Goal: Check status: Check status

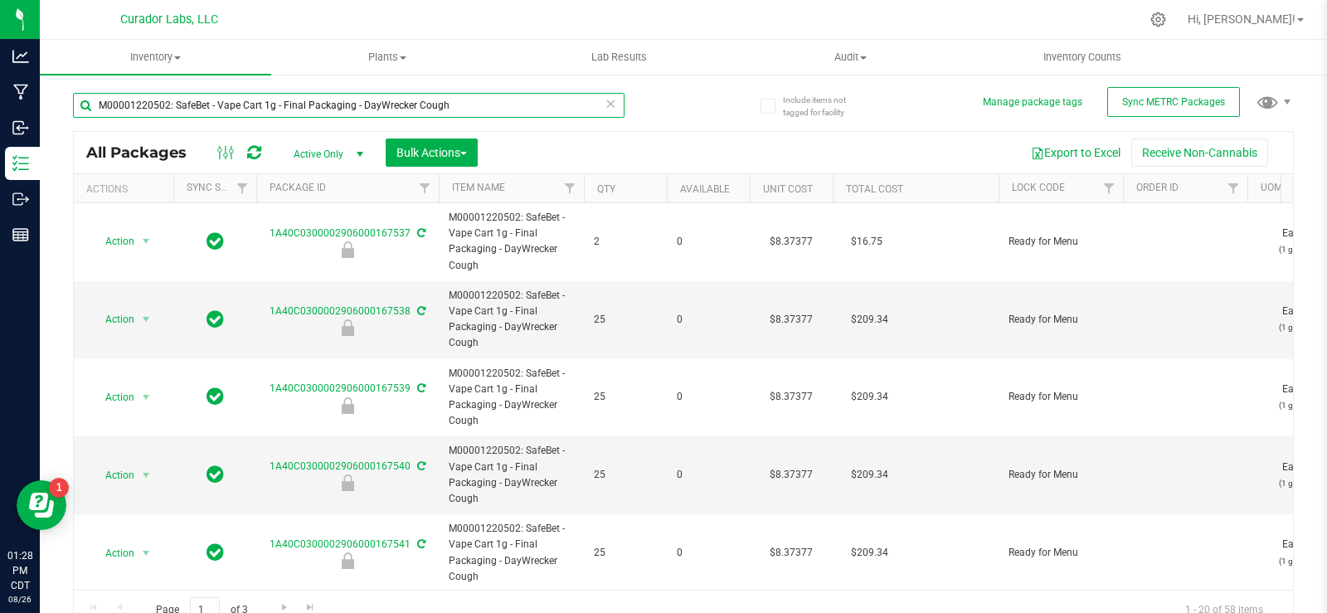
click at [498, 112] on input "M00001220502: SafeBet - Vape Cart 1g - Final Packaging - DayWrecker Cough" at bounding box center [349, 105] width 552 height 25
paste input "97227: SafeBet - Vape Cart 1g - Final Package - Kush Stadium"
type input "M00001297227: SafeBet - Vape Cart 1g - Final Package - Kush Stadium"
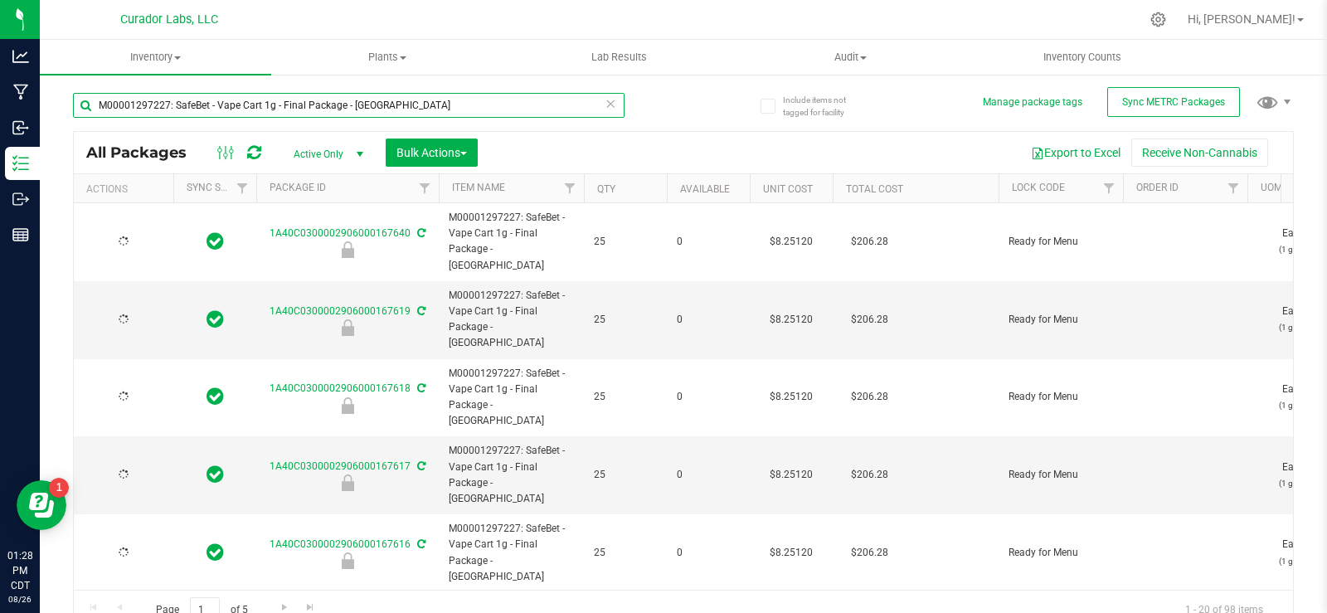
type input "2026-08-19"
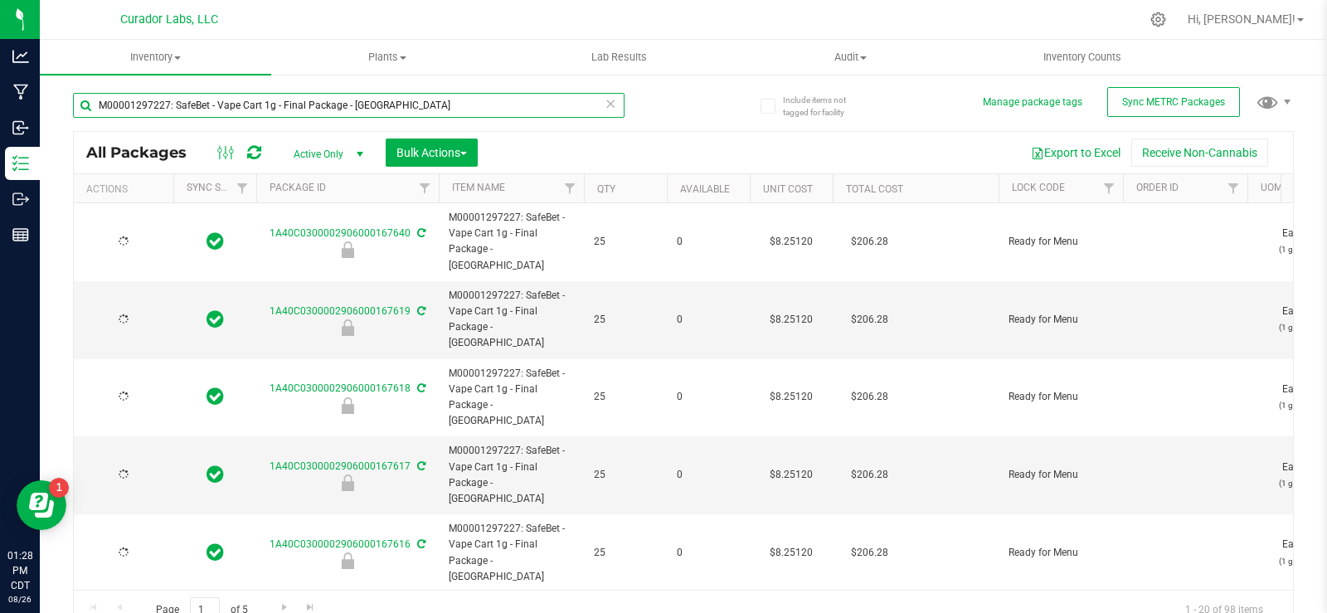
type input "2026-08-19"
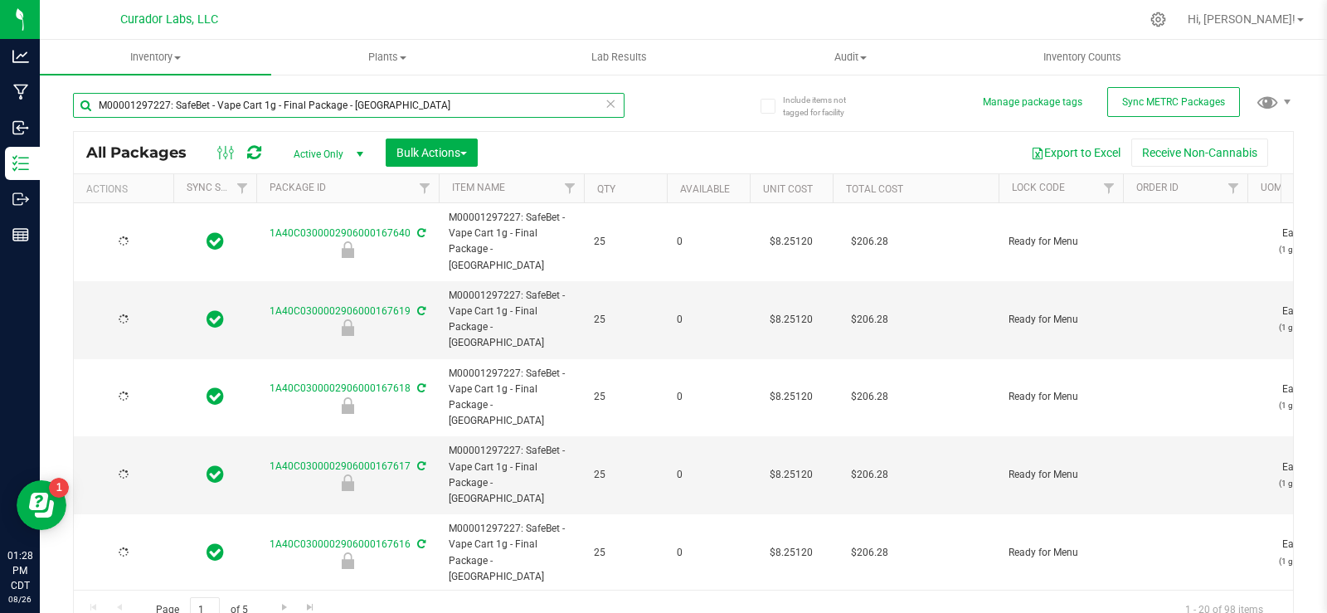
type input "2026-08-19"
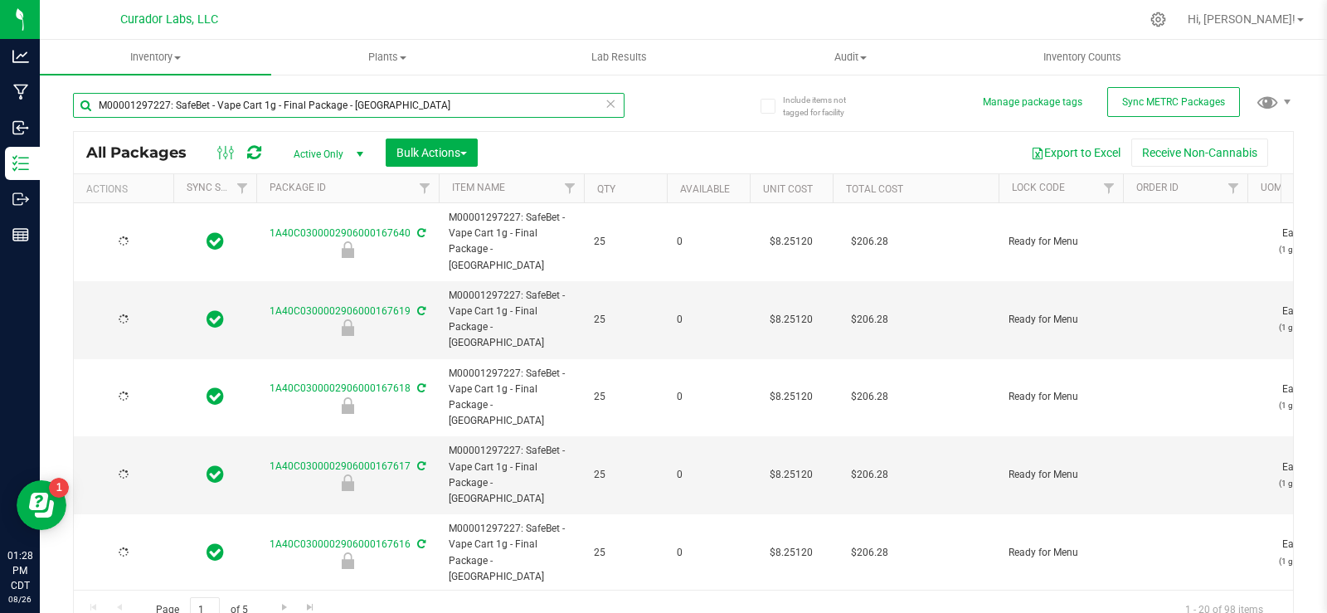
type input "2026-08-19"
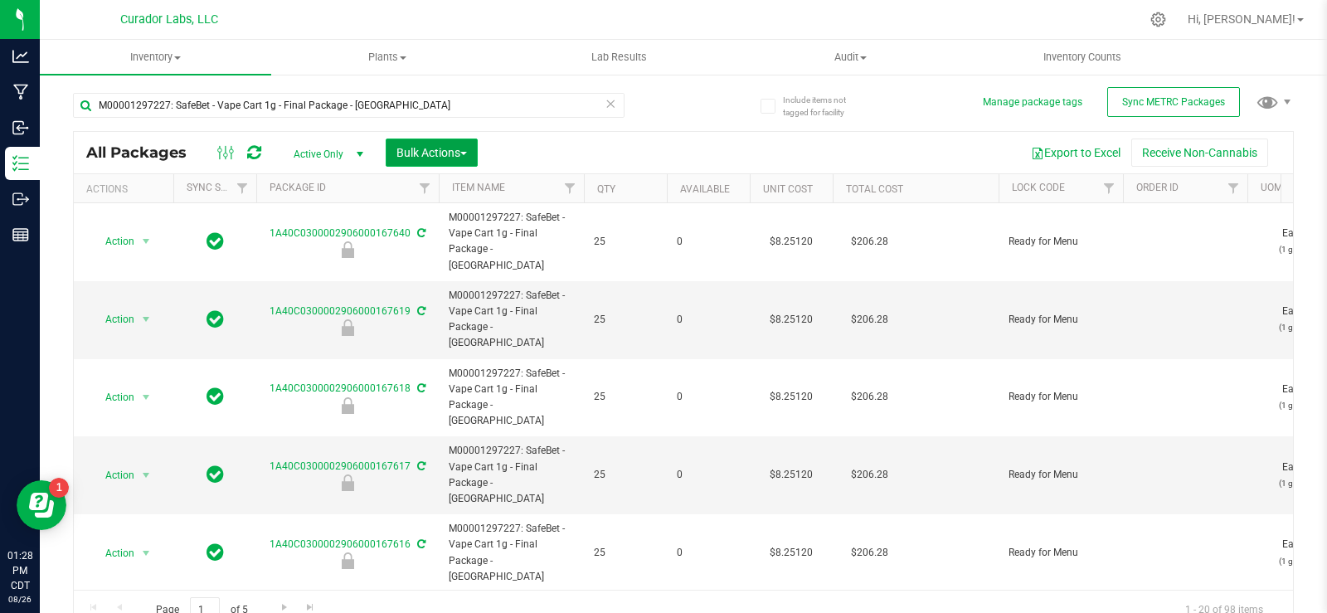
click at [440, 157] on span "Bulk Actions" at bounding box center [431, 152] width 70 height 13
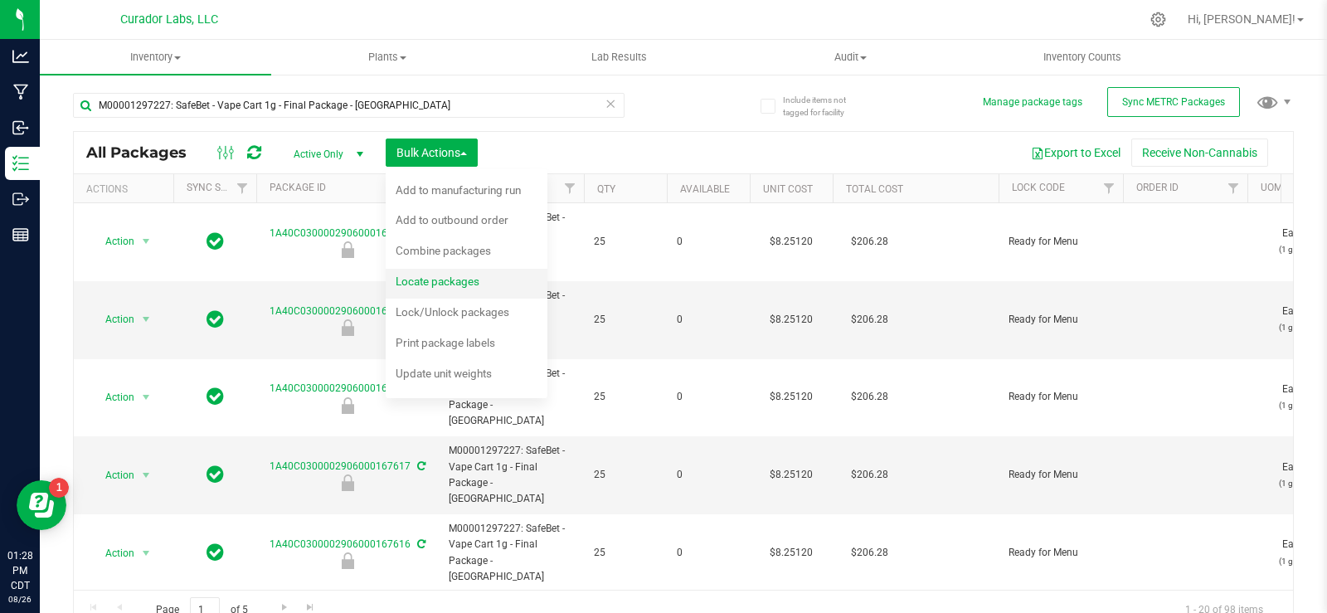
click at [453, 280] on span "Locate packages" at bounding box center [438, 281] width 84 height 13
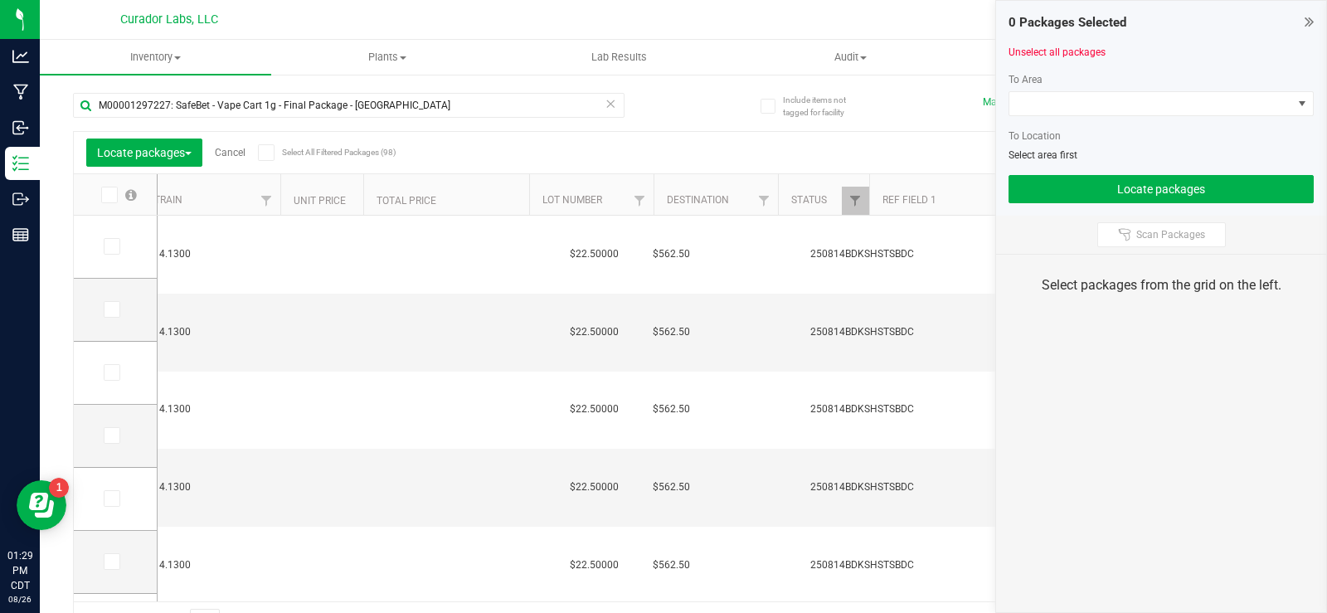
scroll to position [0, 1182]
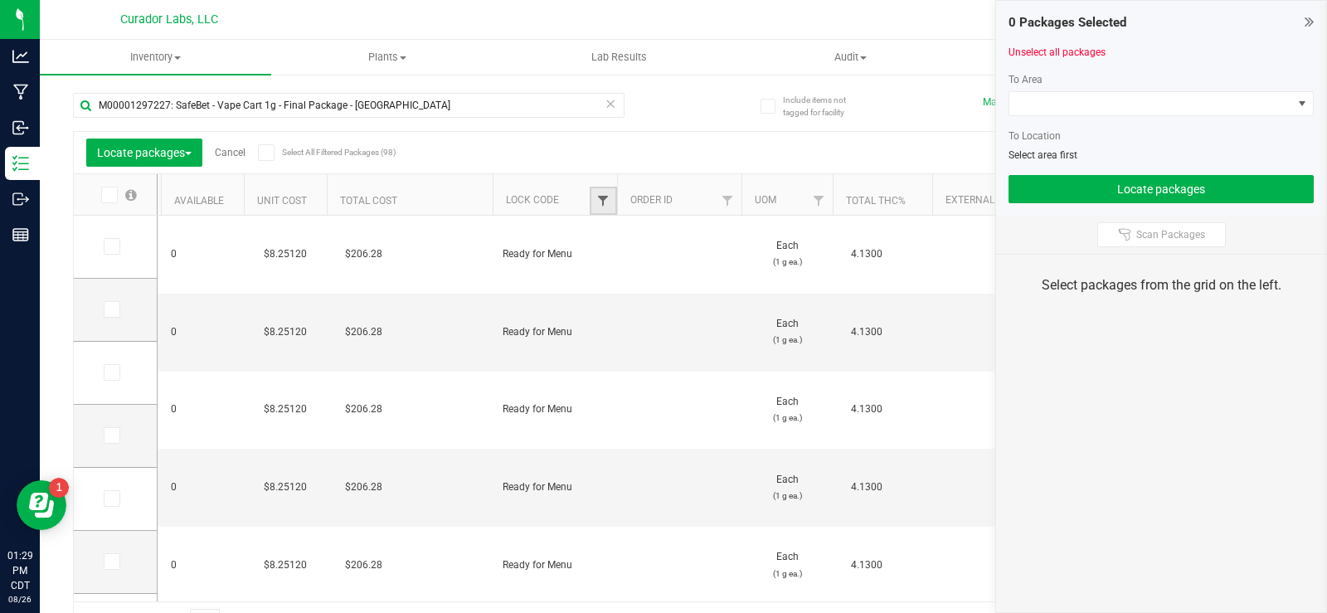
click at [600, 204] on span "Filter" at bounding box center [602, 200] width 13 height 13
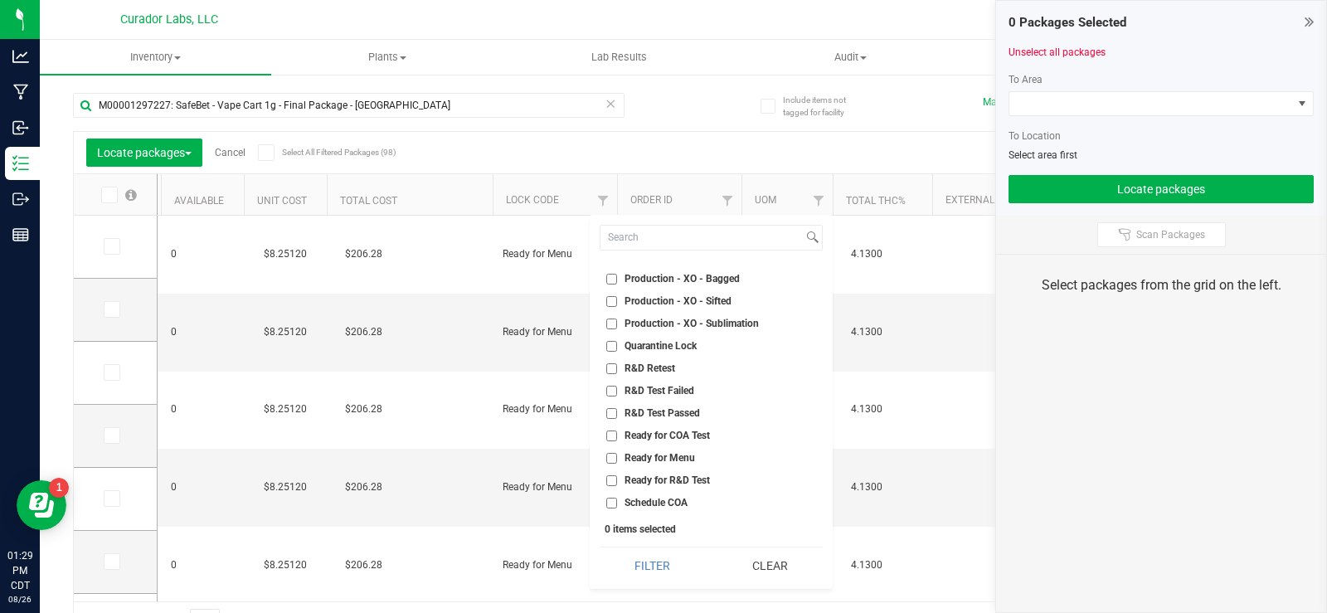
click at [651, 453] on span "Ready for Menu" at bounding box center [659, 458] width 70 height 10
click at [617, 453] on input "Ready for Menu" at bounding box center [611, 458] width 11 height 11
checkbox input "true"
click at [672, 566] on button "Filter" at bounding box center [652, 565] width 105 height 36
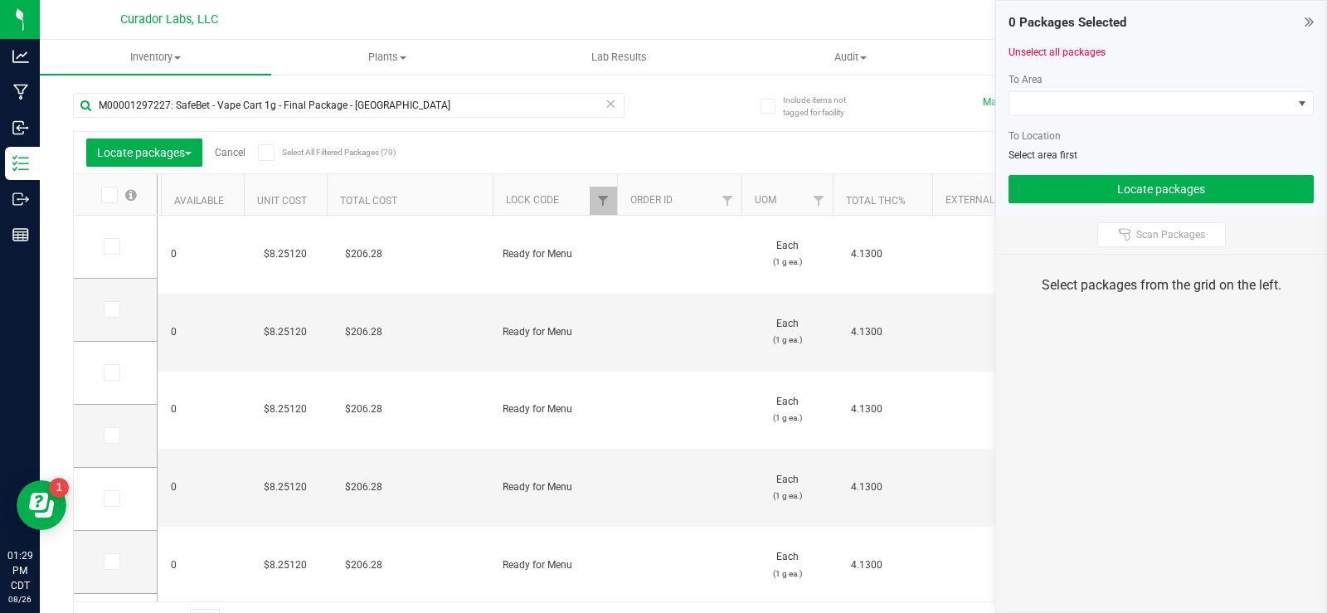
type input "2026-08-19"
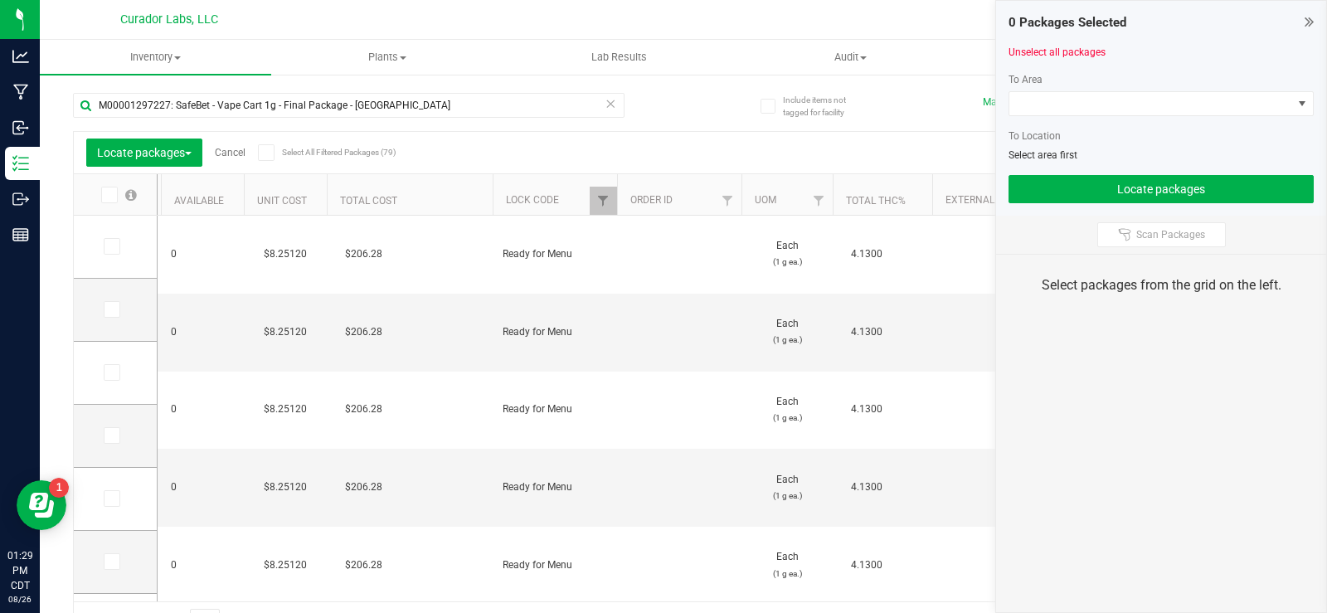
type input "2026-08-19"
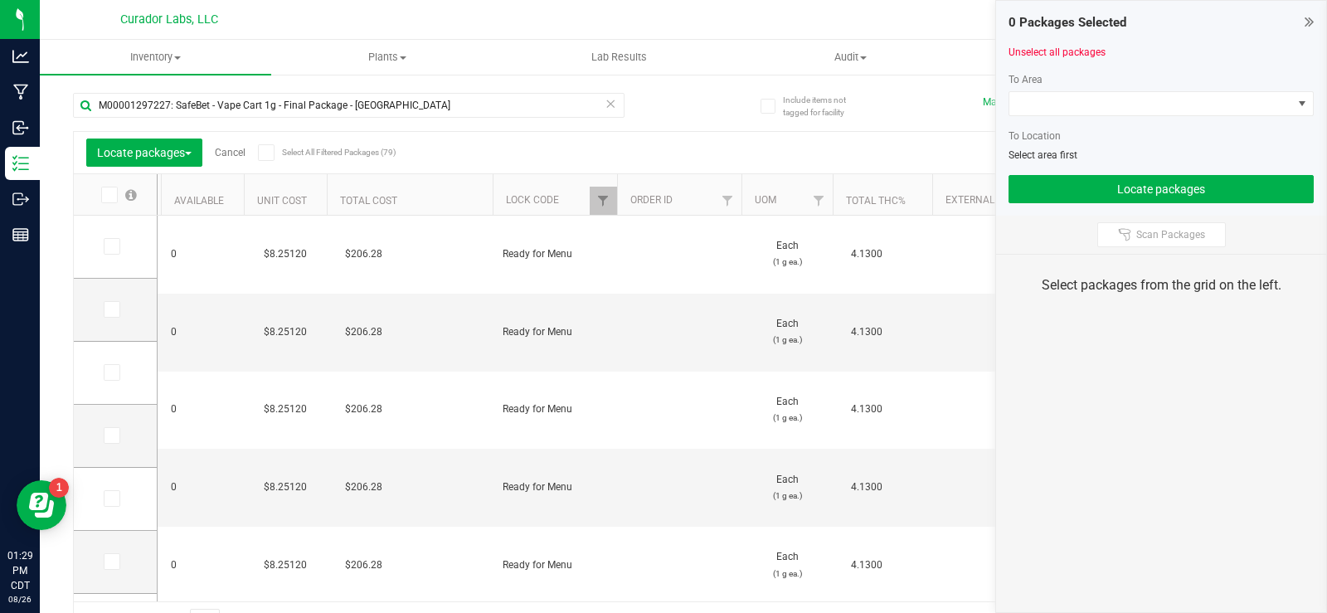
type input "2026-08-19"
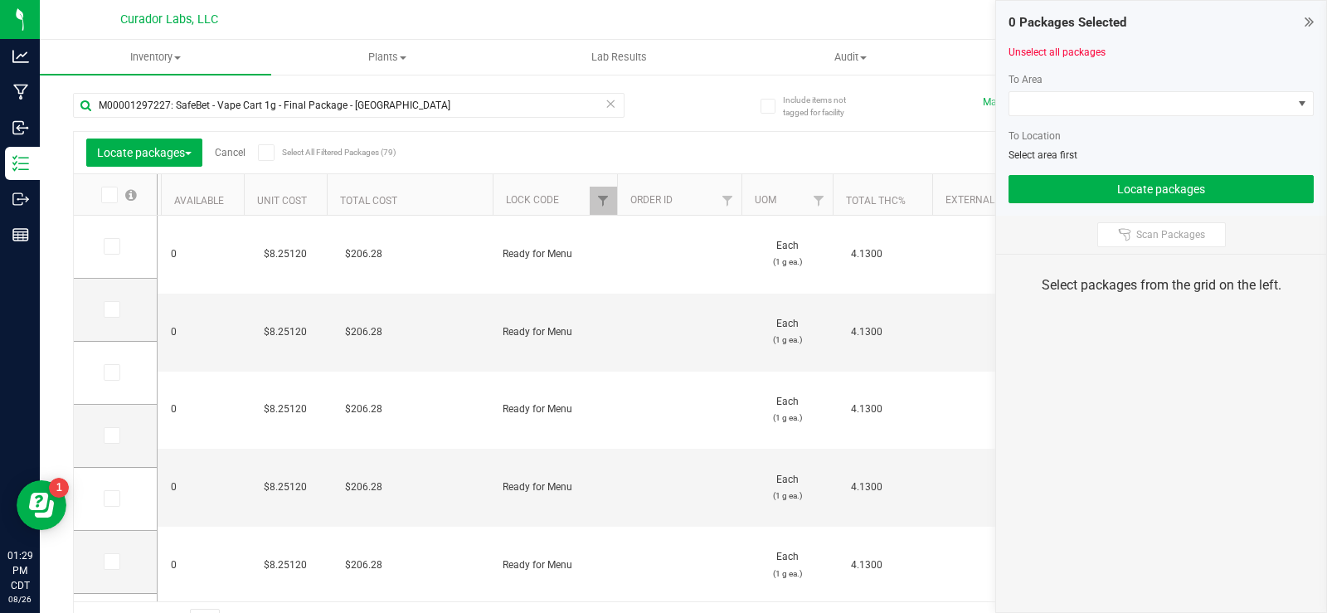
type input "2026-08-19"
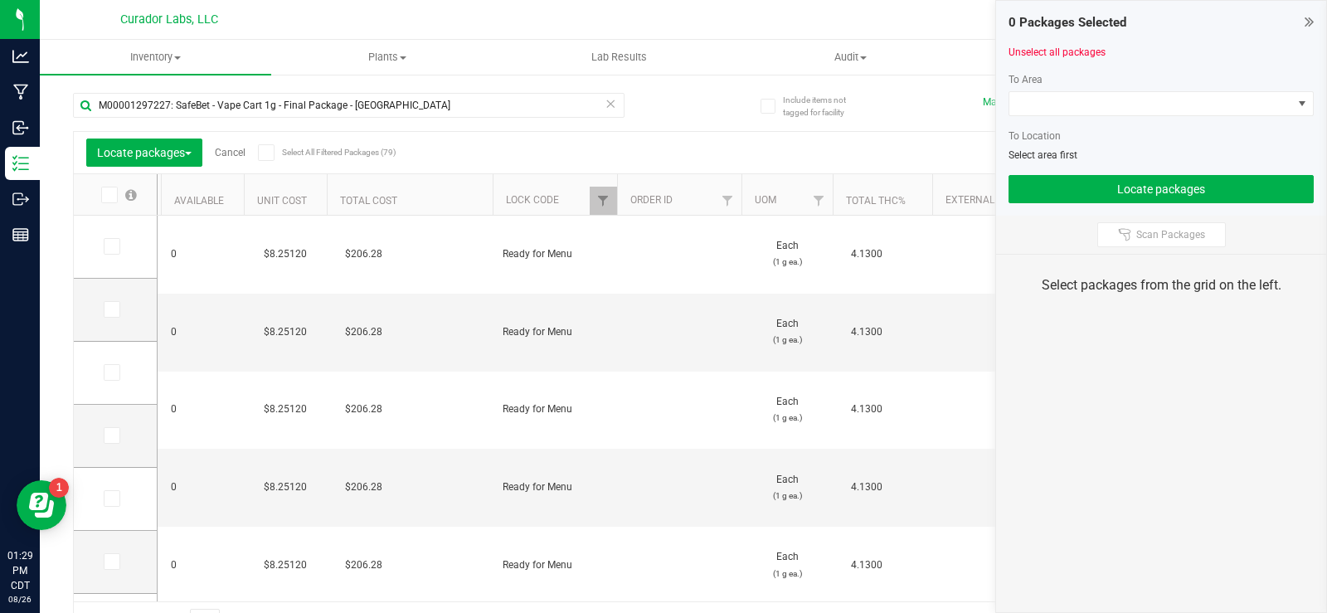
click at [270, 153] on icon at bounding box center [265, 153] width 11 height 0
click at [0, 0] on input "Select All Filtered Packages (79)" at bounding box center [0, 0] width 0 height 0
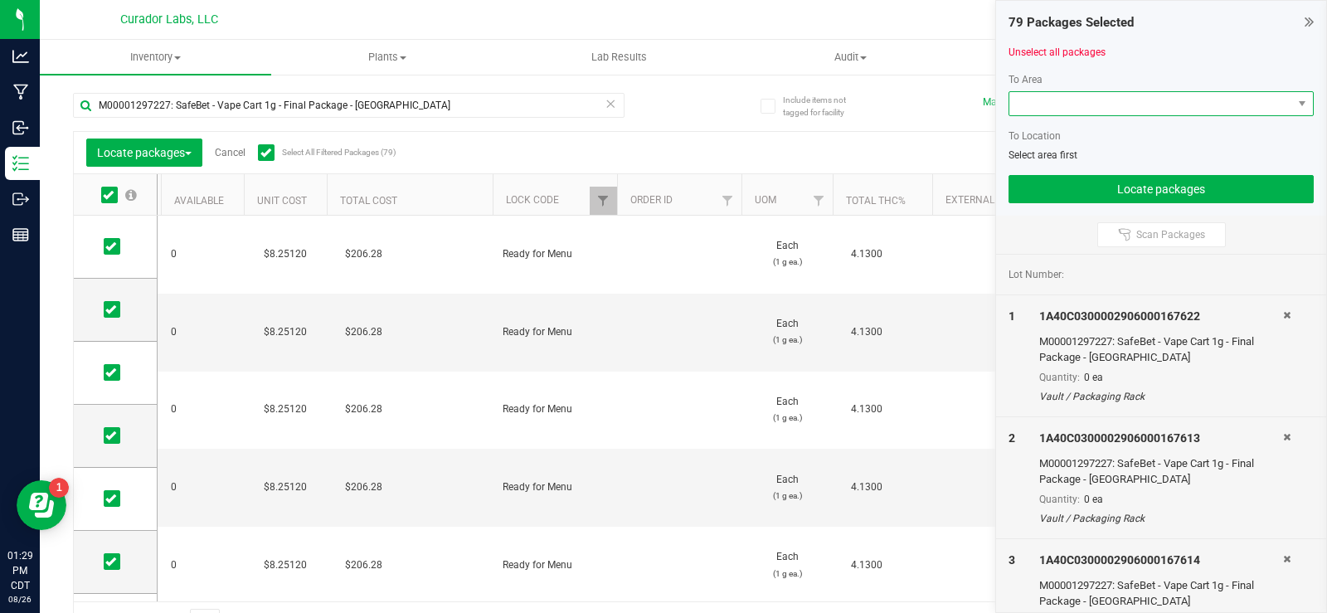
click at [1141, 104] on span at bounding box center [1150, 103] width 283 height 23
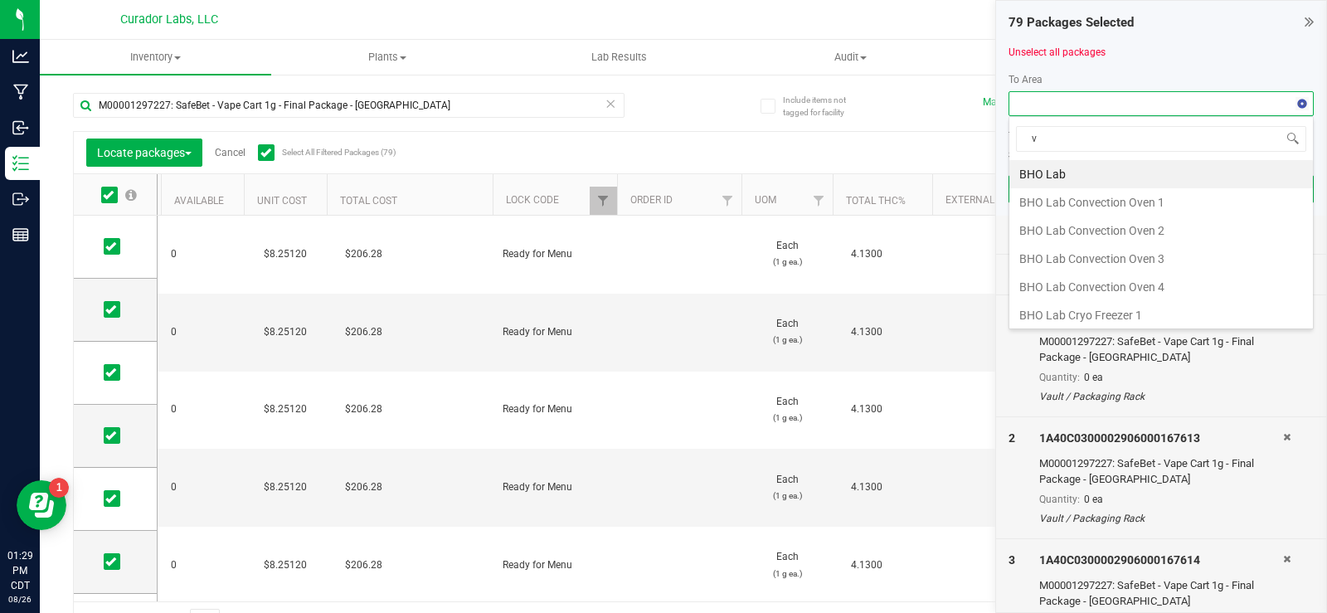
type input "va"
click at [1042, 308] on li "Vault" at bounding box center [1161, 312] width 304 height 28
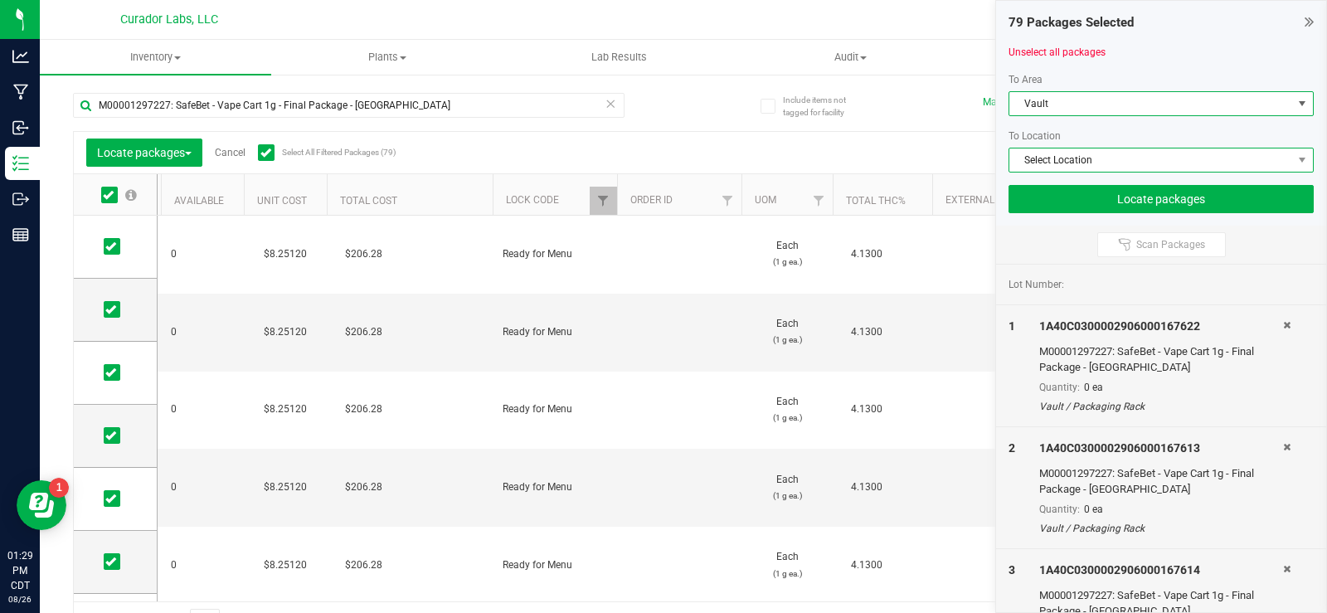
click at [1058, 161] on span "Select Location" at bounding box center [1150, 159] width 283 height 23
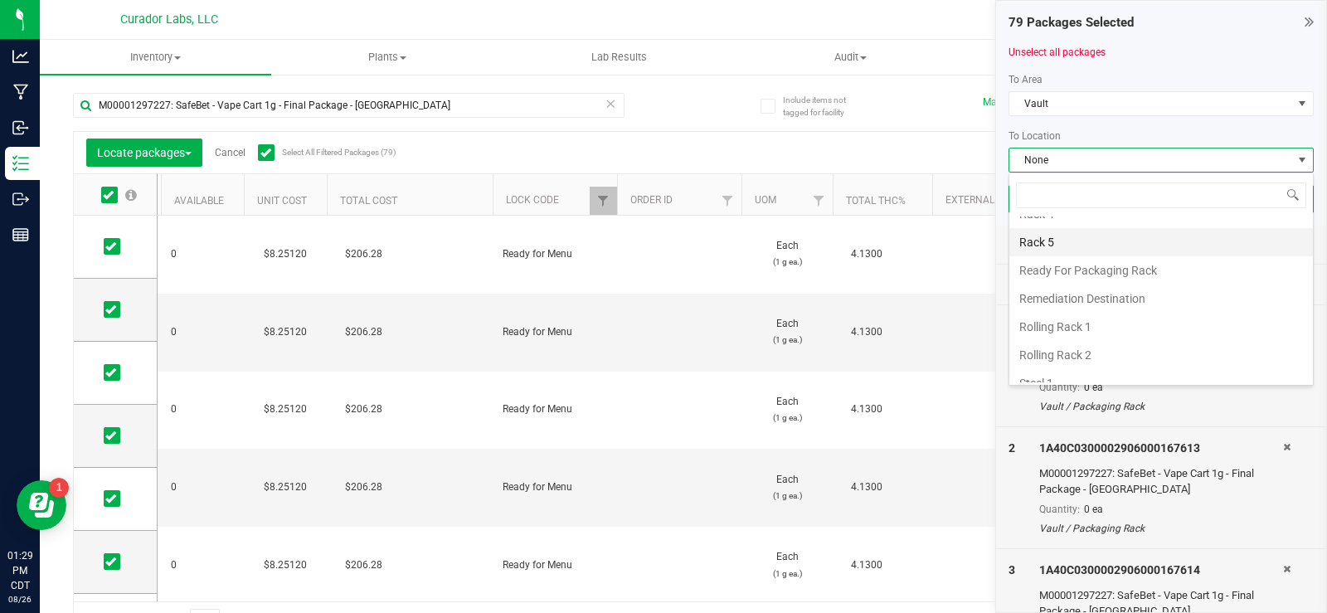
click at [1077, 236] on li "Rack 5" at bounding box center [1161, 242] width 304 height 28
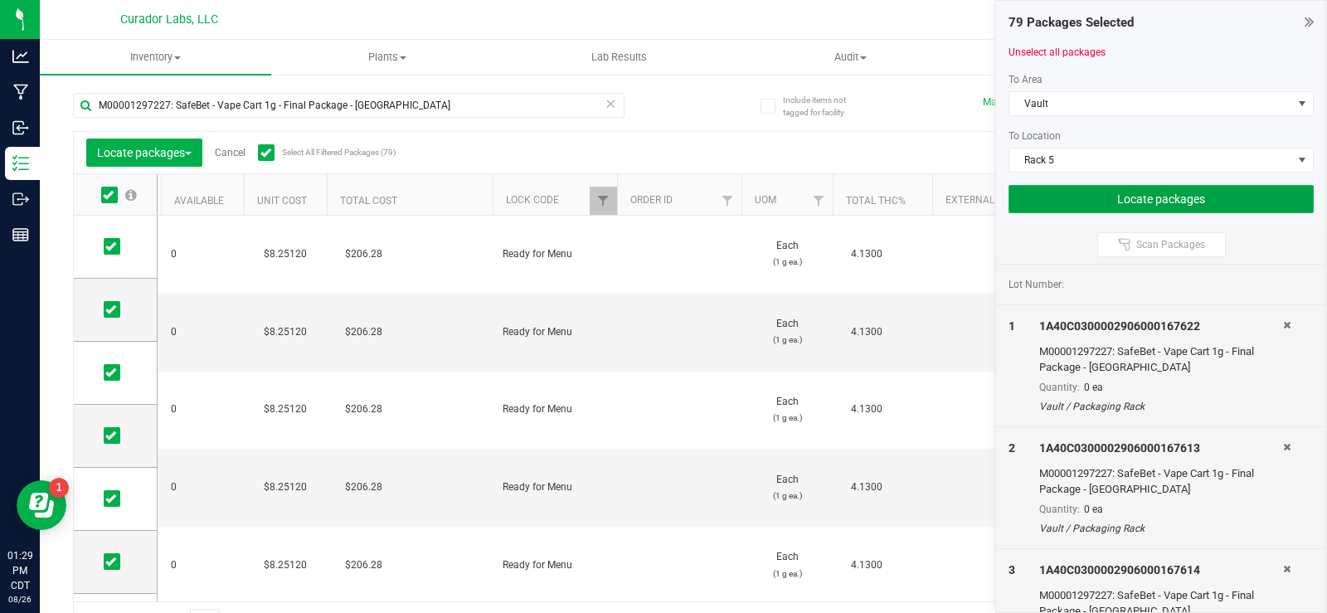
click at [1079, 200] on button "Locate packages" at bounding box center [1160, 199] width 305 height 28
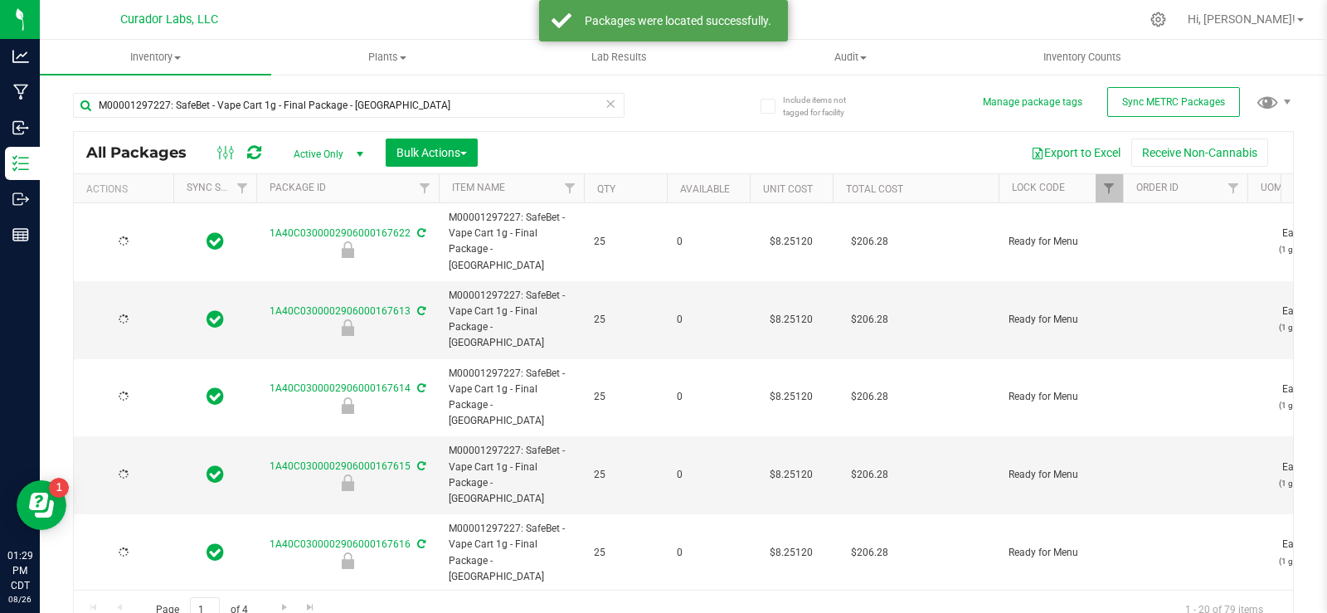
type input "2026-08-19"
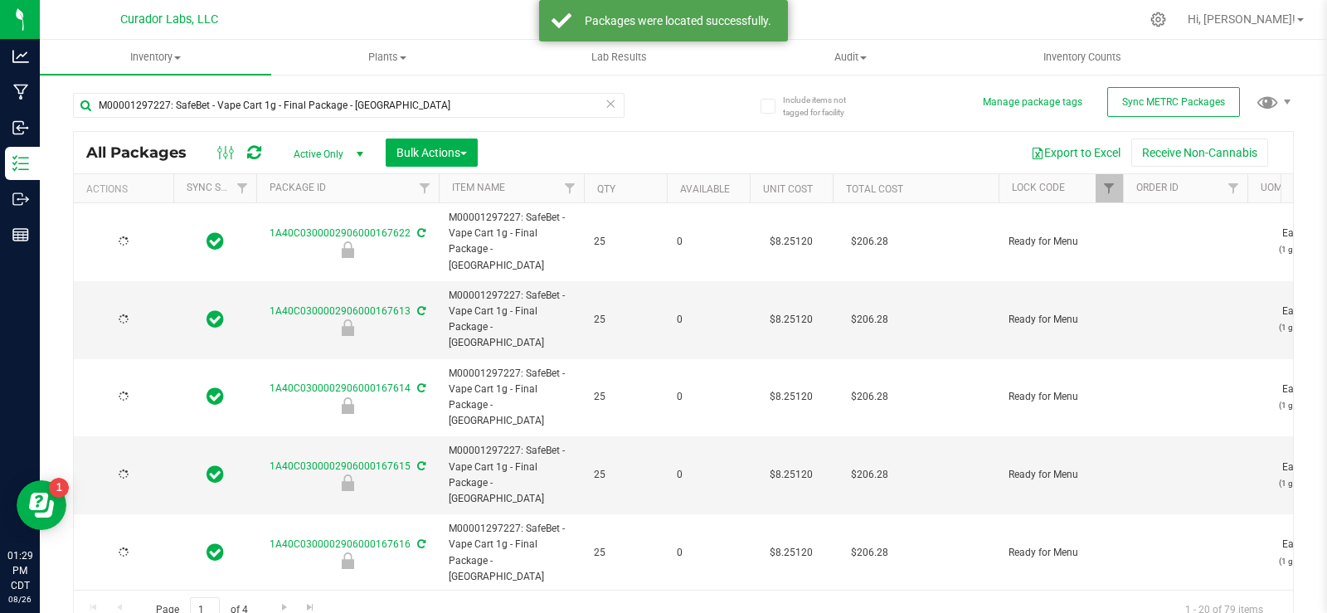
type input "2026-08-19"
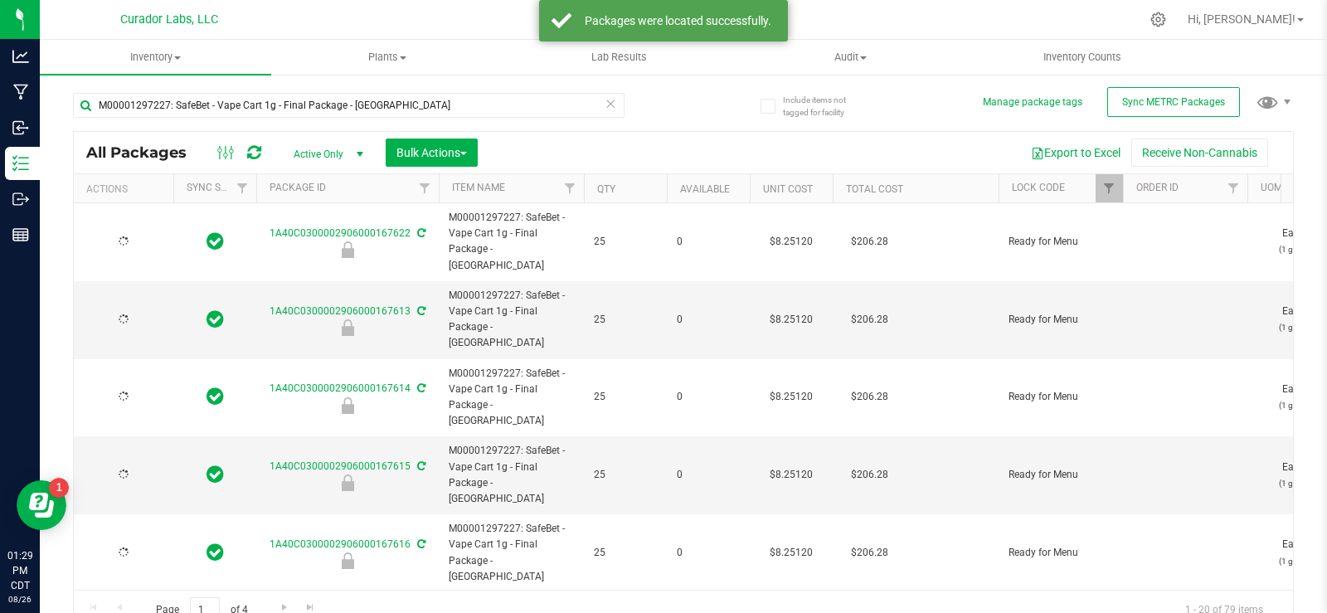
type input "2026-08-19"
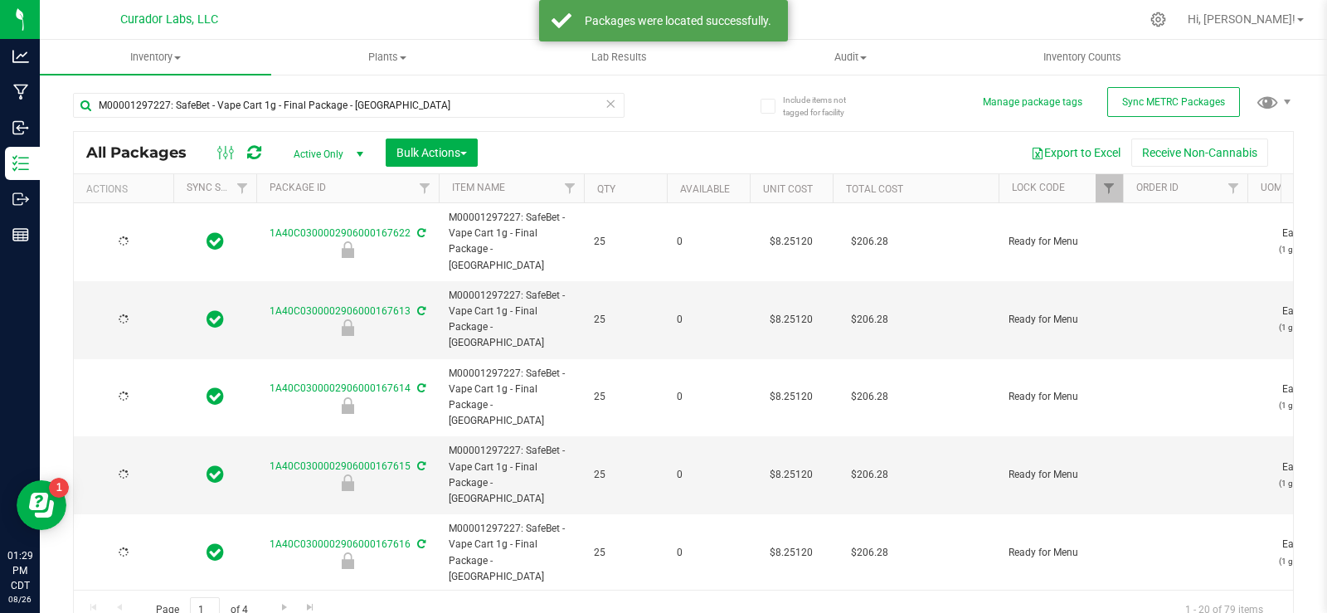
type input "2026-08-19"
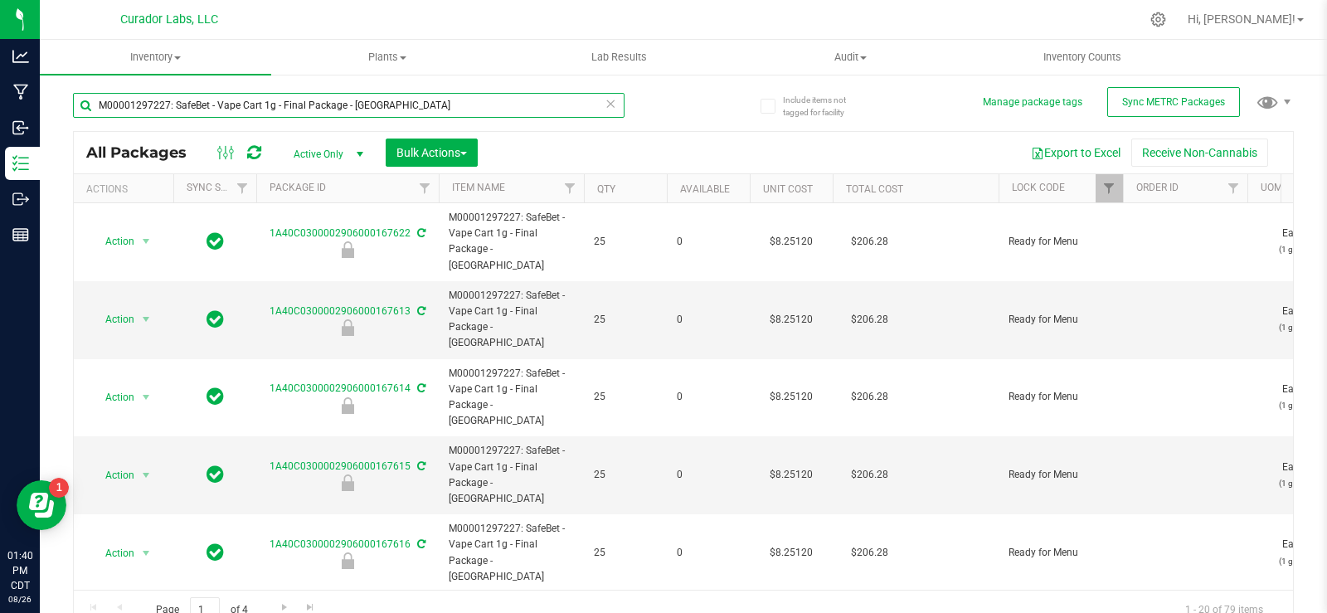
click at [347, 104] on input "M00001297227: SafeBet - Vape Cart 1g - Final Package - Kush Stadium" at bounding box center [349, 105] width 552 height 25
click at [346, 104] on input "M00001297227: SafeBet - Vape Cart 1g - Final Package - Kush Stadium" at bounding box center [349, 105] width 552 height 25
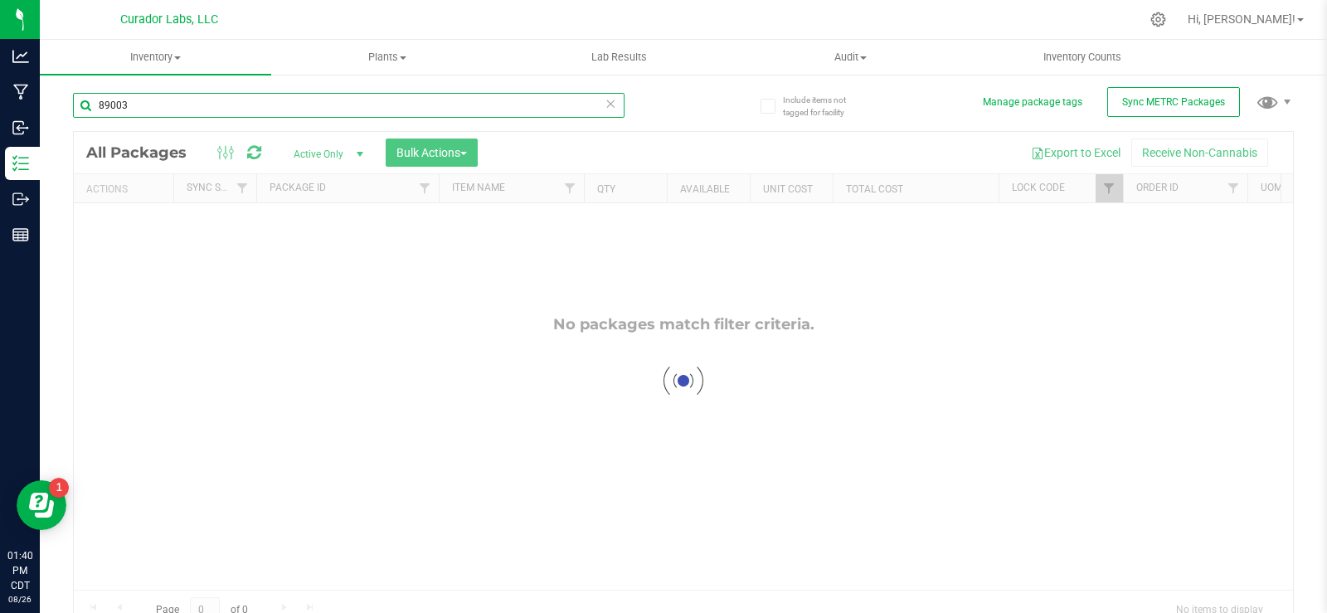
type input "89003"
click at [358, 153] on div at bounding box center [683, 381] width 1219 height 498
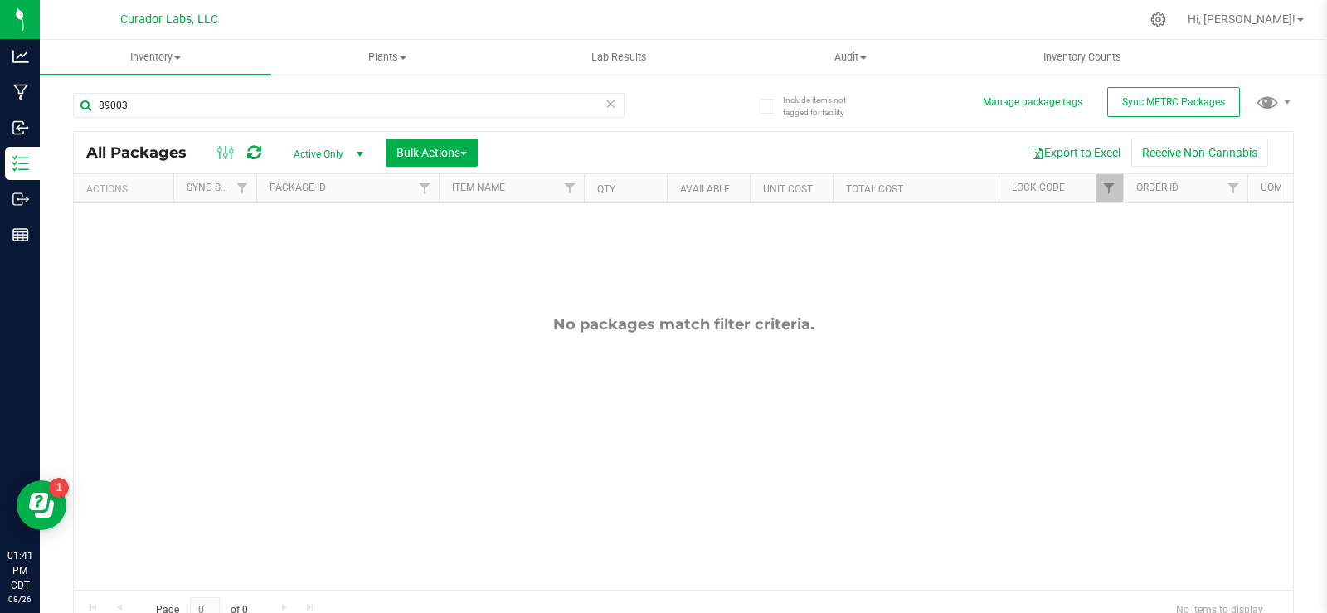
click at [362, 153] on span "select" at bounding box center [359, 154] width 13 height 13
click at [310, 251] on li "All" at bounding box center [324, 254] width 90 height 25
click at [1106, 192] on span "Filter" at bounding box center [1108, 188] width 13 height 13
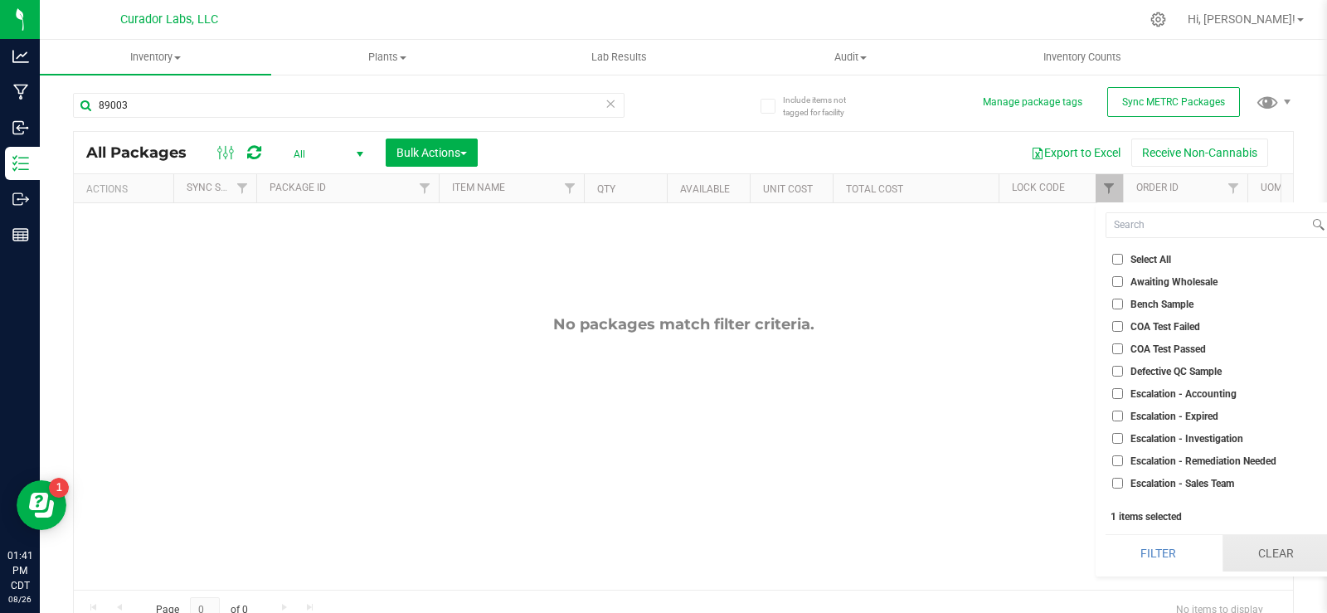
click at [1286, 549] on button "Clear" at bounding box center [1275, 553] width 106 height 36
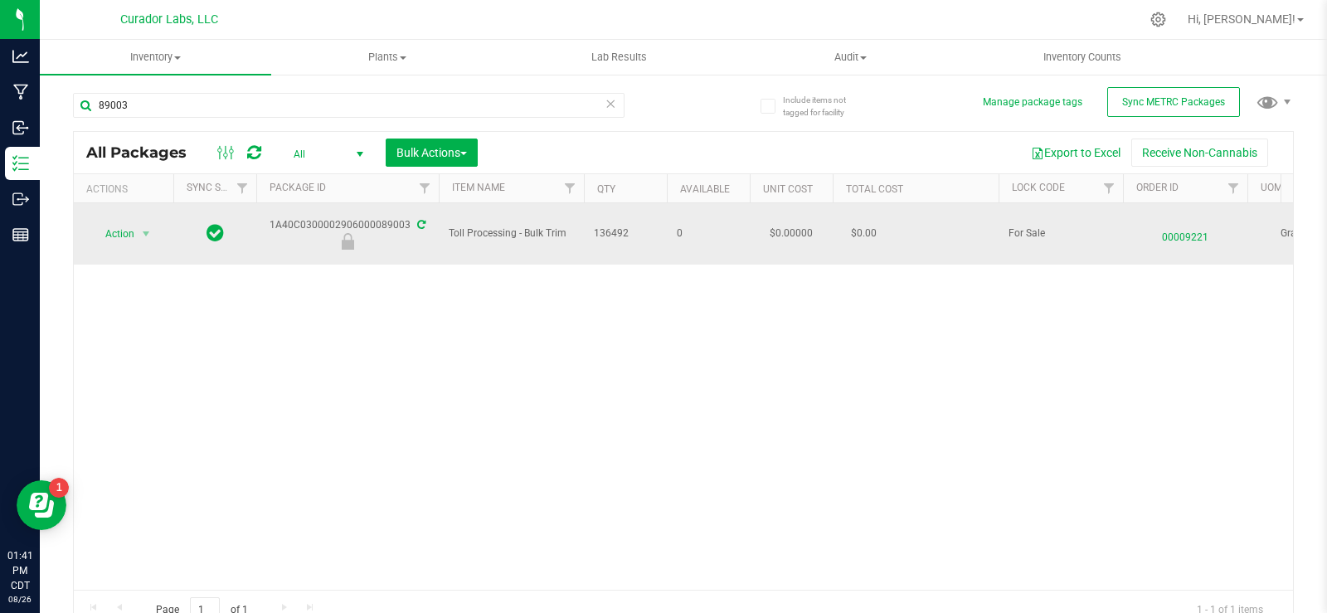
click at [1176, 232] on span "00009221" at bounding box center [1185, 233] width 104 height 24
click at [1174, 240] on span "00009221" at bounding box center [1185, 233] width 104 height 24
click at [1176, 237] on span "00009221" at bounding box center [1185, 233] width 104 height 24
click at [1189, 236] on span "00009221" at bounding box center [1185, 233] width 104 height 24
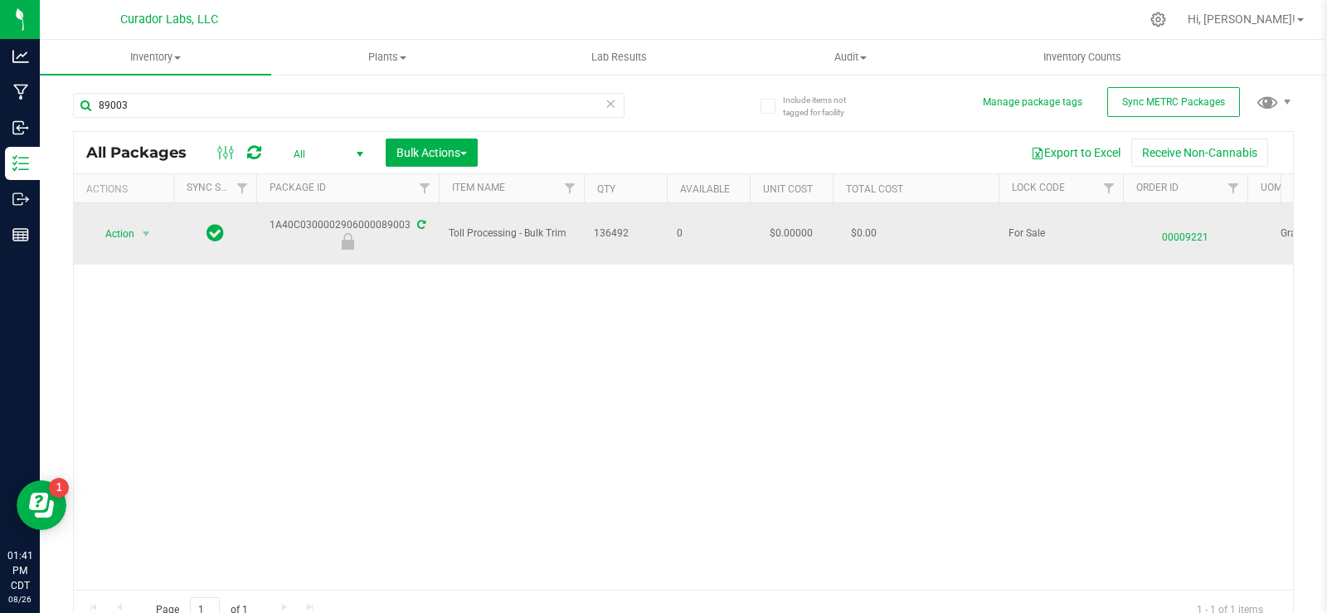
click at [1189, 236] on span "00009221" at bounding box center [1185, 233] width 104 height 24
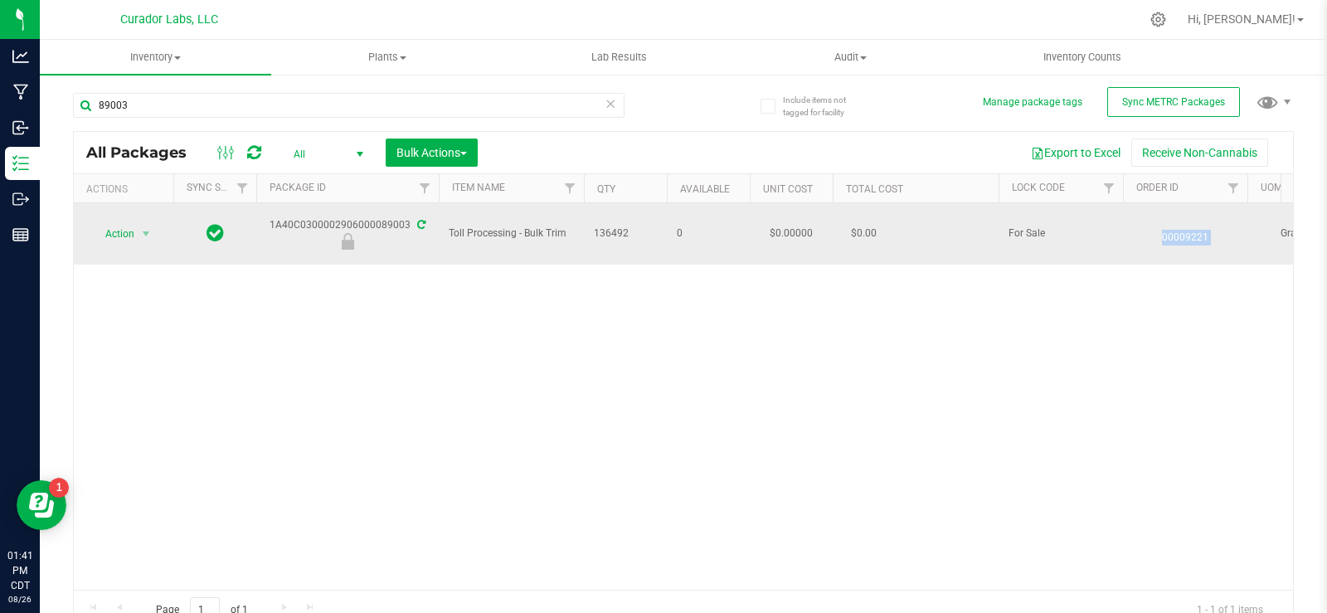
click at [1189, 236] on span "00009221" at bounding box center [1185, 233] width 104 height 24
click at [1188, 239] on span "00009221" at bounding box center [1185, 233] width 104 height 24
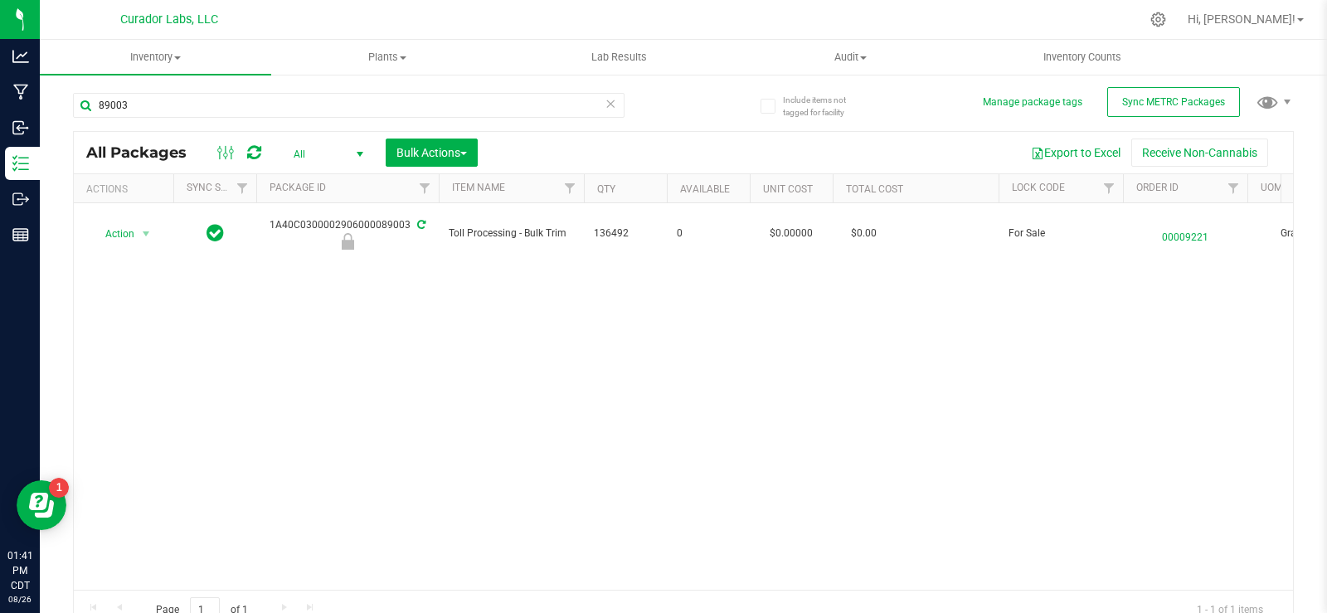
click at [1125, 318] on div "Action Action Edit attributes Global inventory Locate package Package audit log…" at bounding box center [683, 396] width 1219 height 386
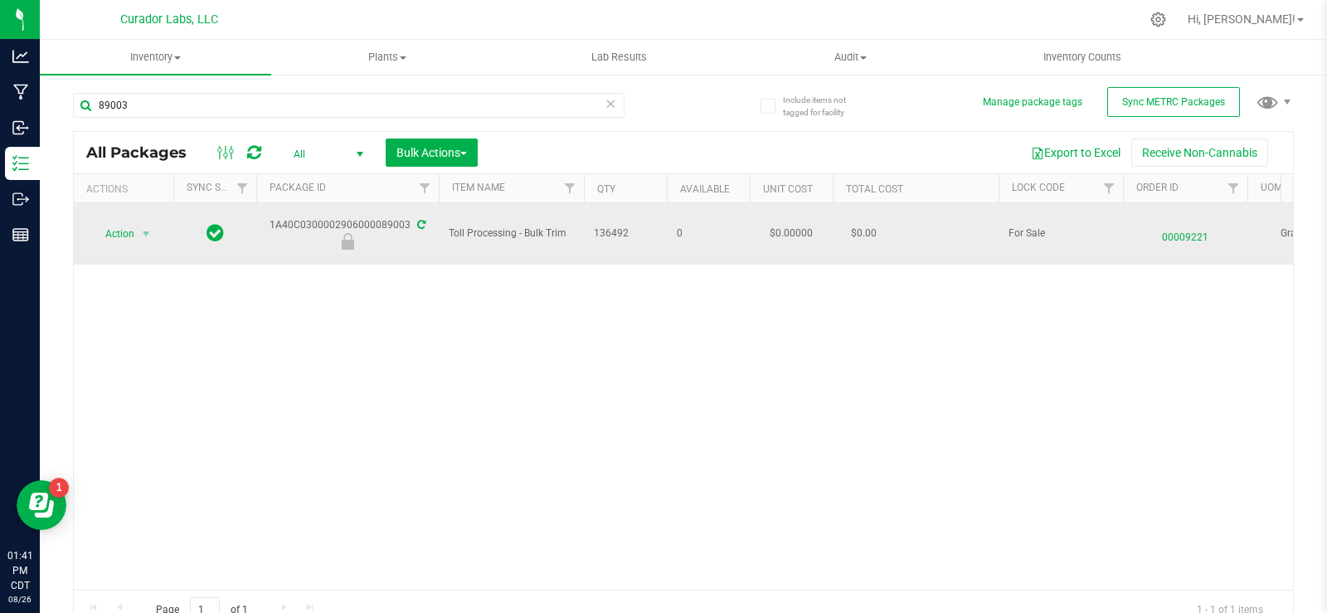
click at [1182, 239] on span "00009221" at bounding box center [1185, 233] width 104 height 24
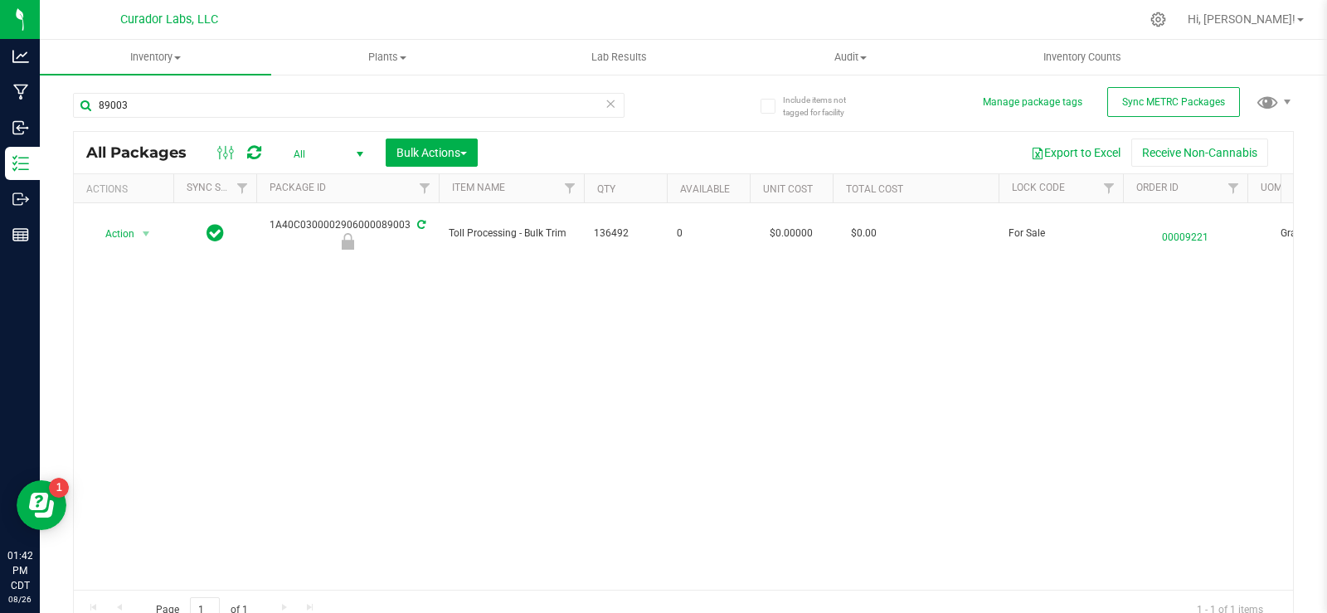
drag, startPoint x: 1179, startPoint y: 239, endPoint x: 1237, endPoint y: 295, distance: 80.3
click at [1237, 295] on div "Action Action Edit attributes Global inventory Locate package Package audit log…" at bounding box center [683, 396] width 1219 height 386
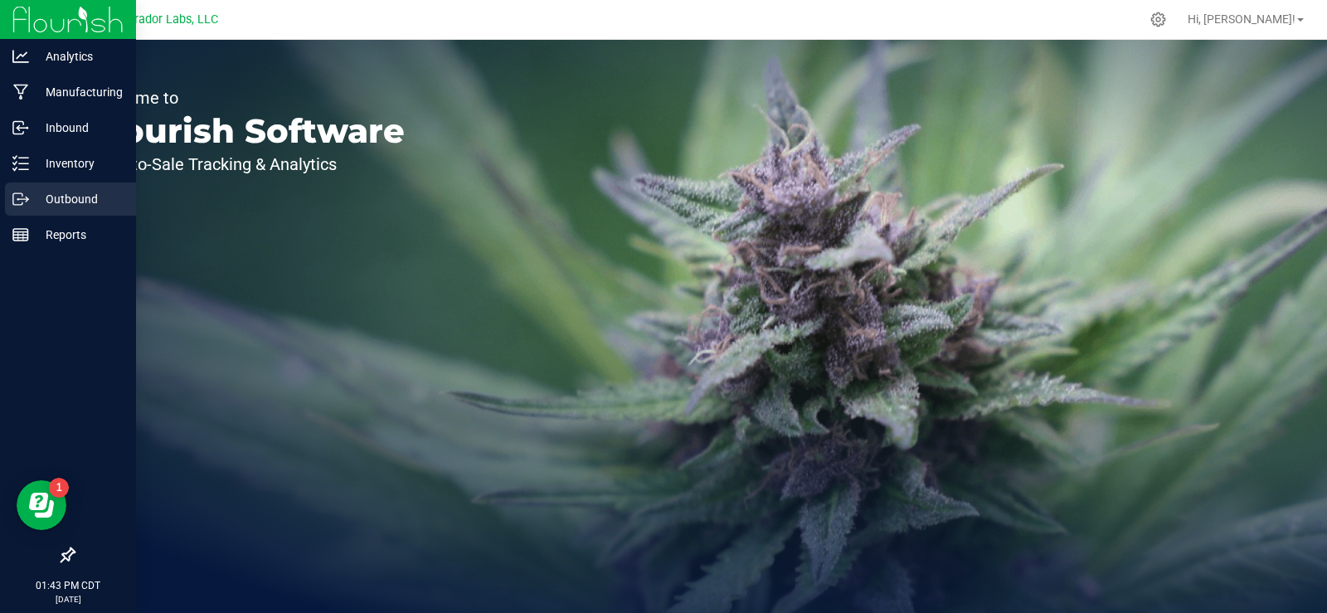
click at [29, 192] on div "Outbound" at bounding box center [70, 198] width 131 height 33
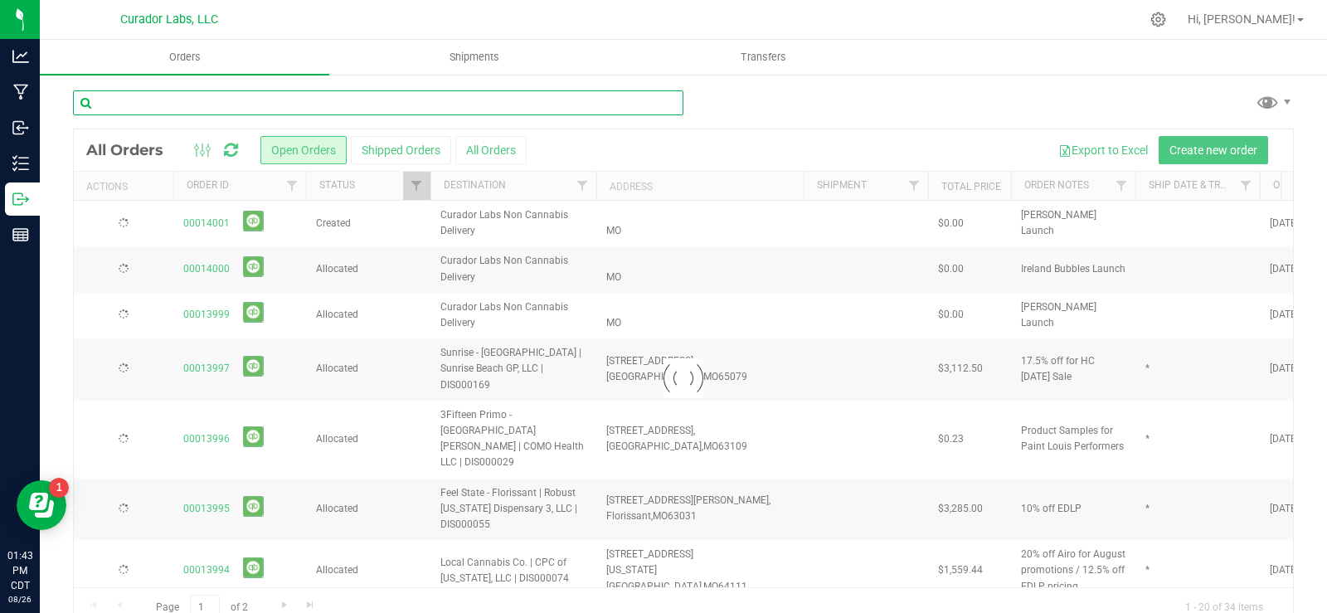
click at [138, 110] on input "text" at bounding box center [378, 102] width 610 height 25
type input "9221"
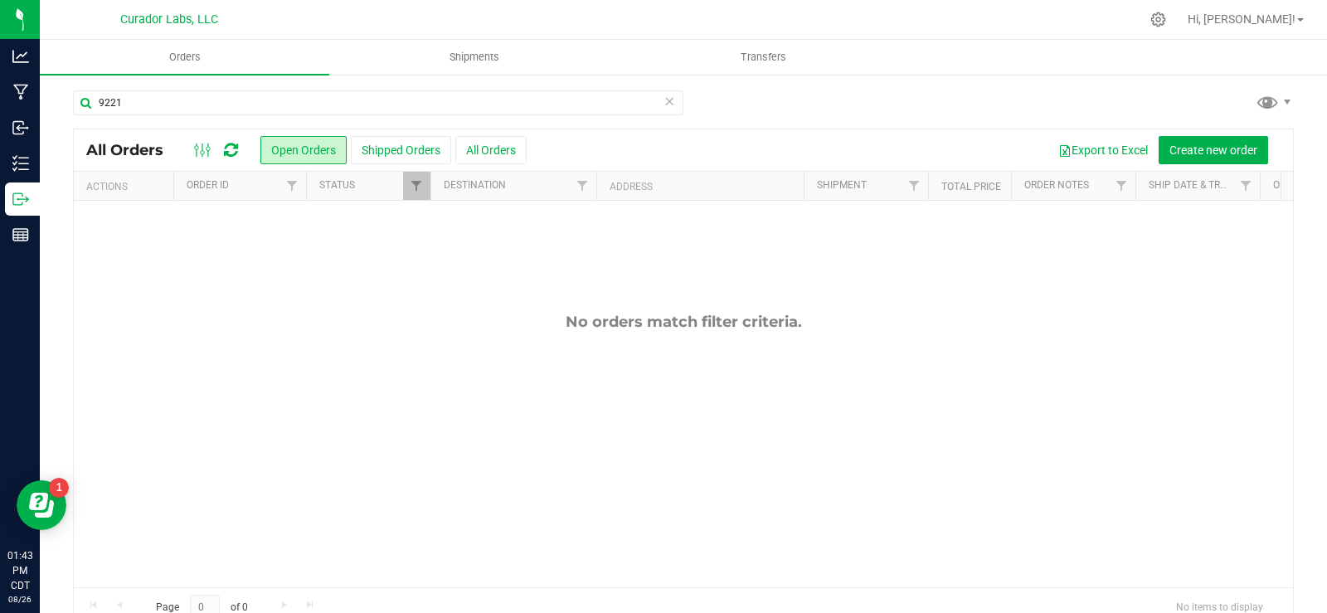
click at [481, 151] on button "All Orders" at bounding box center [490, 150] width 71 height 28
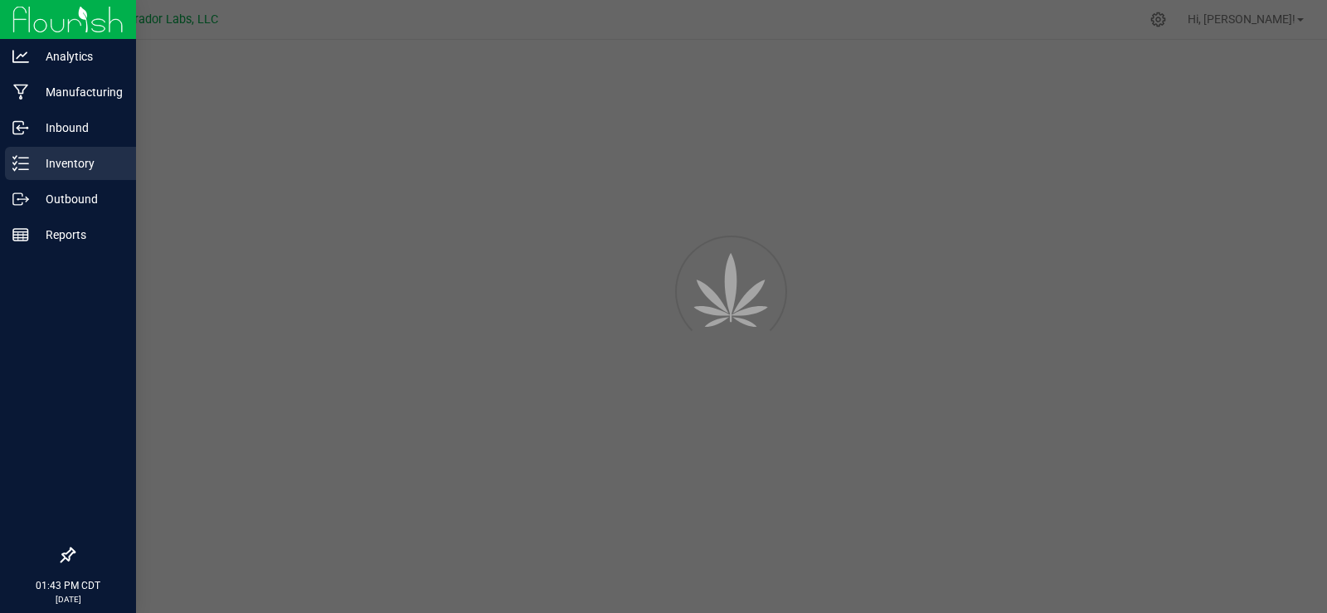
click at [27, 168] on icon at bounding box center [20, 163] width 17 height 17
